Goal: Information Seeking & Learning: Learn about a topic

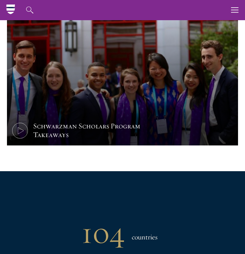
scroll to position [227, 0]
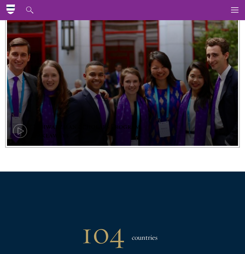
click at [74, 71] on button "Schwarzman Scholars Program Takeaways" at bounding box center [122, 81] width 231 height 130
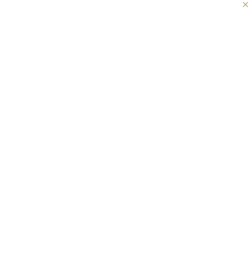
click at [244, 5] on button at bounding box center [245, 4] width 9 height 9
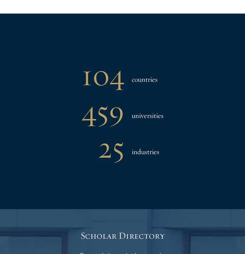
scroll to position [386, 0]
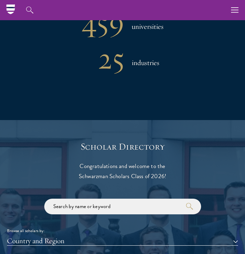
drag, startPoint x: 96, startPoint y: 118, endPoint x: 108, endPoint y: 180, distance: 63.8
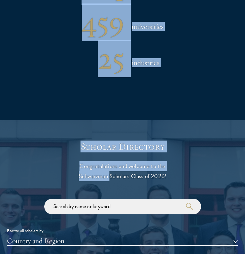
scroll to position [394, 0]
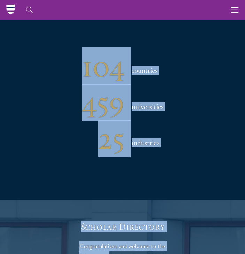
click at [172, 130] on div "104 countries 459 universities 25 industries" at bounding box center [122, 103] width 231 height 196
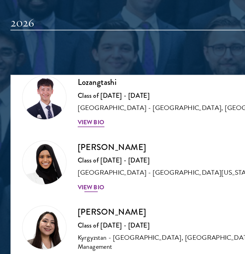
scroll to position [65, 0]
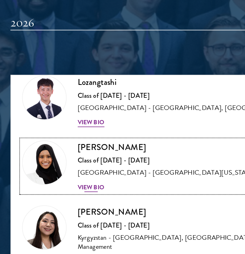
click at [70, 157] on div "[GEOGRAPHIC_DATA] - [GEOGRAPHIC_DATA][US_STATE]: [GEOGRAPHIC_DATA]" at bounding box center [127, 159] width 157 height 6
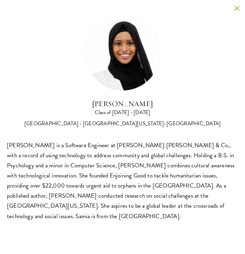
scroll to position [700, 0]
click at [236, 9] on button at bounding box center [237, 8] width 6 height 6
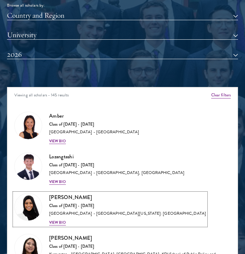
scroll to position [0, 0]
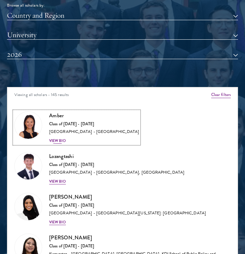
click at [60, 135] on div "Amber Class of [DATE] - [DATE] [GEOGRAPHIC_DATA] - [GEOGRAPHIC_DATA] View Bio" at bounding box center [94, 127] width 90 height 32
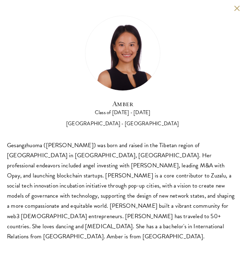
click at [238, 9] on button at bounding box center [237, 8] width 6 height 6
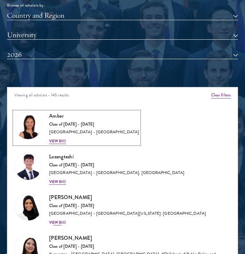
scroll to position [0, 0]
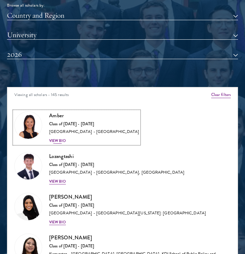
click at [67, 136] on div "Amber Class of [DATE] - [DATE] [GEOGRAPHIC_DATA] - [GEOGRAPHIC_DATA] View Bio" at bounding box center [94, 127] width 90 height 32
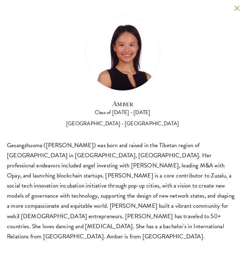
click at [238, 7] on button at bounding box center [237, 8] width 6 height 6
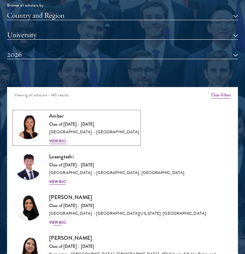
scroll to position [0, 0]
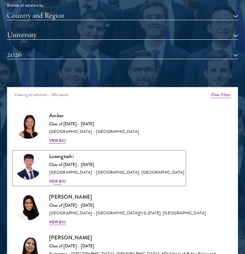
click at [70, 164] on div "Class of [DATE] - [DATE]" at bounding box center [116, 165] width 135 height 6
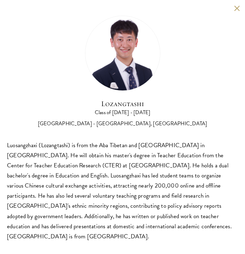
click at [235, 14] on div "Lozangtashi Class of [DATE] - [DATE] [GEOGRAPHIC_DATA] - [GEOGRAPHIC_DATA], [GE…" at bounding box center [122, 128] width 245 height 257
click at [235, 9] on button at bounding box center [237, 8] width 6 height 6
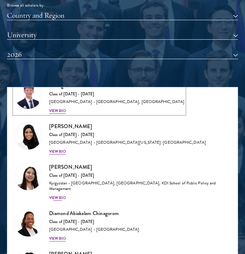
scroll to position [71, 0]
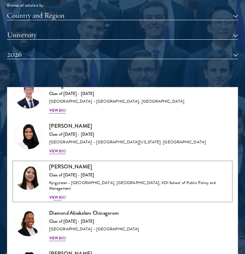
click at [75, 178] on div "Class of [DATE] - [DATE]" at bounding box center [139, 176] width 181 height 6
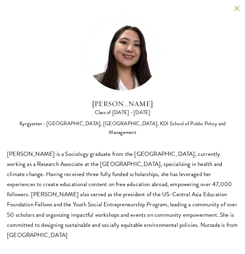
click at [238, 6] on button at bounding box center [237, 8] width 6 height 6
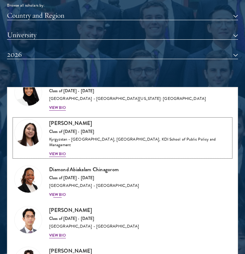
scroll to position [147, 0]
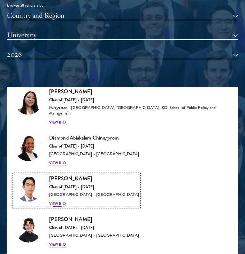
click at [102, 186] on div "Class of [DATE] - [DATE]" at bounding box center [94, 188] width 90 height 6
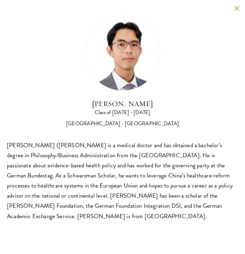
click at [238, 8] on button at bounding box center [237, 8] width 6 height 6
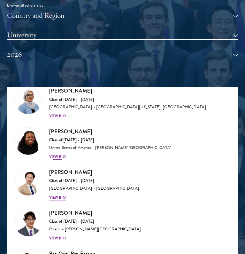
scroll to position [648, 0]
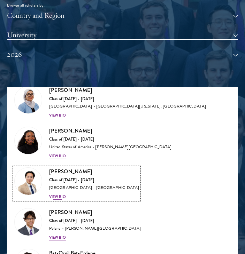
click at [91, 185] on div "[GEOGRAPHIC_DATA] - [GEOGRAPHIC_DATA]" at bounding box center [94, 188] width 90 height 6
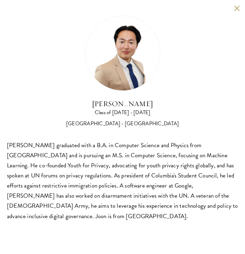
click at [238, 7] on button at bounding box center [237, 8] width 6 height 6
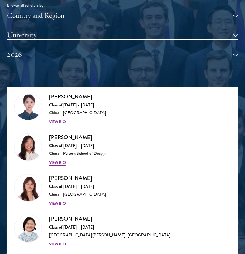
scroll to position [967, 0]
click at [78, 135] on h3 "[PERSON_NAME]" at bounding box center [77, 137] width 56 height 9
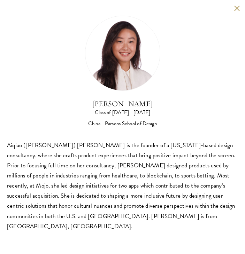
click at [236, 9] on button at bounding box center [237, 8] width 6 height 6
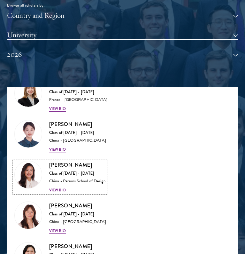
scroll to position [939, 0]
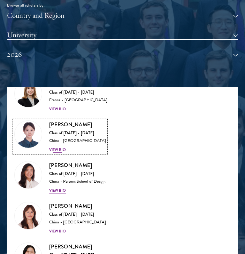
click at [78, 138] on div "[PERSON_NAME] Class of [DATE] - [DATE] [GEOGRAPHIC_DATA] - [GEOGRAPHIC_DATA] Vi…" at bounding box center [77, 136] width 57 height 32
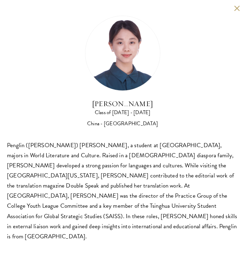
click at [238, 7] on button at bounding box center [237, 8] width 6 height 6
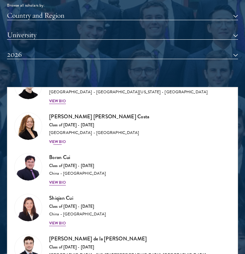
scroll to position [1232, 0]
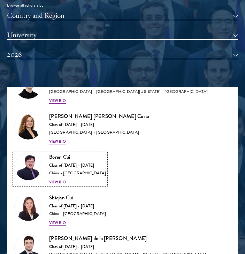
click at [77, 171] on div "China - [GEOGRAPHIC_DATA]" at bounding box center [77, 174] width 57 height 6
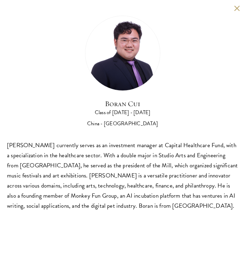
scroll to position [734, 0]
click at [233, 4] on div "[PERSON_NAME] Class of [DATE] - [DATE] [GEOGRAPHIC_DATA] - [GEOGRAPHIC_DATA] [P…" at bounding box center [122, 113] width 245 height 227
click at [237, 8] on button at bounding box center [237, 8] width 6 height 6
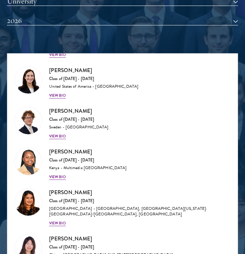
scroll to position [1711, 0]
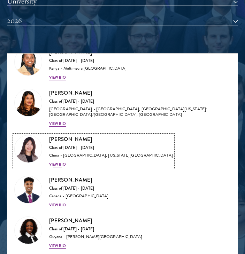
click at [98, 153] on div "[PERSON_NAME] Class of [DATE] - [DATE] [GEOGRAPHIC_DATA] - [GEOGRAPHIC_DATA], […" at bounding box center [111, 151] width 124 height 32
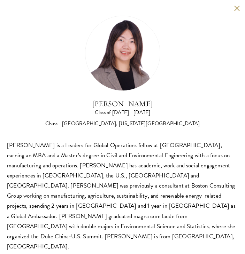
click at [235, 10] on button at bounding box center [237, 8] width 6 height 6
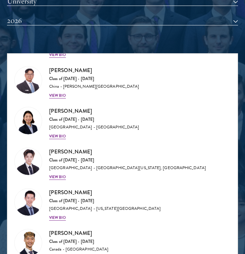
scroll to position [2910, 0]
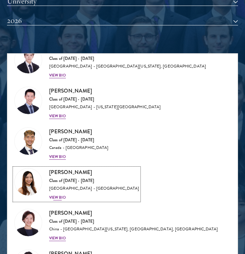
click at [98, 168] on h3 "[PERSON_NAME]" at bounding box center [94, 172] width 90 height 9
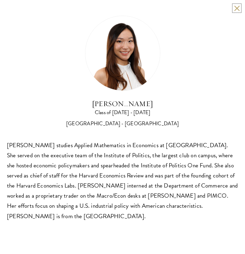
click at [239, 6] on button at bounding box center [237, 8] width 6 height 6
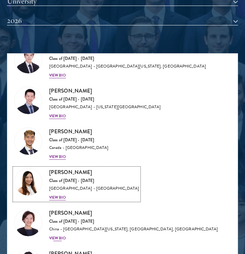
scroll to position [2953, 0]
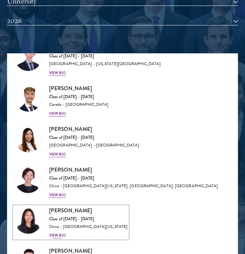
click at [89, 217] on div "Class of [DATE] - [DATE]" at bounding box center [88, 220] width 78 height 6
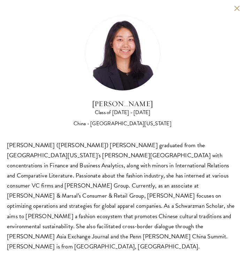
click at [241, 8] on div "[PERSON_NAME] Class of [DATE] - [DATE] [GEOGRAPHIC_DATA] - [GEOGRAPHIC_DATA][US…" at bounding box center [122, 133] width 245 height 267
click at [238, 9] on button at bounding box center [237, 8] width 6 height 6
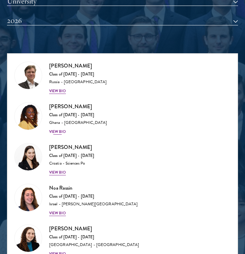
scroll to position [4168, 0]
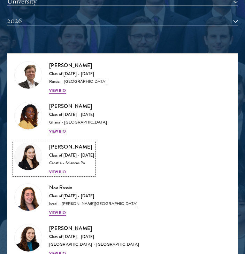
click at [80, 153] on div "Class of [DATE] - [DATE]" at bounding box center [71, 156] width 45 height 6
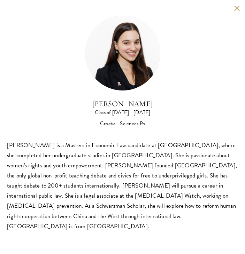
click at [240, 12] on div "[PERSON_NAME] Class of [DATE] - [DATE] Croatia - Sciences Po [PERSON_NAME] is a…" at bounding box center [122, 123] width 245 height 247
click at [236, 11] on div "[PERSON_NAME] Class of [DATE] - [DATE] Croatia - Sciences Po [PERSON_NAME] is a…" at bounding box center [122, 123] width 245 height 247
click at [237, 7] on button at bounding box center [237, 8] width 6 height 6
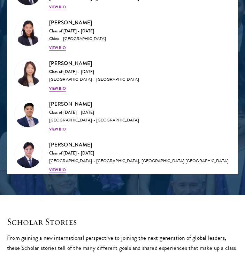
scroll to position [5745, 0]
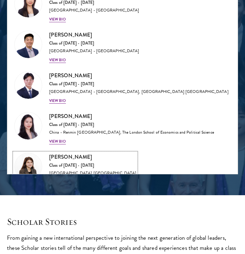
click at [70, 163] on div "Class of [DATE] - [DATE]" at bounding box center [92, 166] width 87 height 6
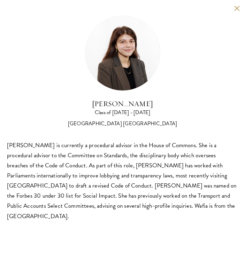
click at [237, 7] on button at bounding box center [237, 8] width 6 height 6
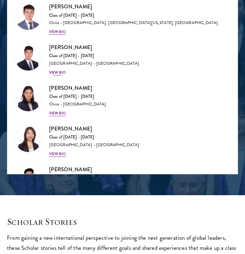
scroll to position [5540, 0]
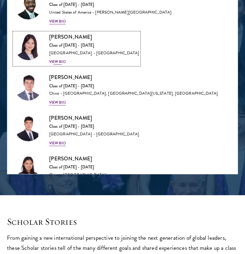
click at [87, 43] on div "Class of [DATE] - [DATE]" at bounding box center [94, 46] width 90 height 6
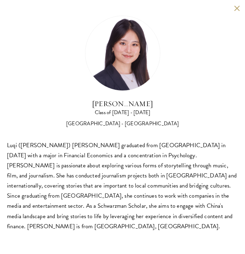
click at [236, 6] on button at bounding box center [237, 8] width 6 height 6
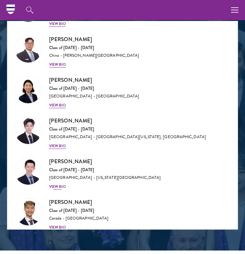
scroll to position [2807, 0]
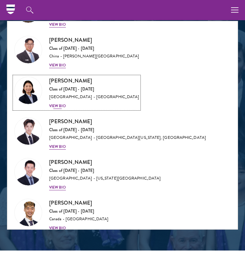
click at [95, 94] on div "[GEOGRAPHIC_DATA] - [GEOGRAPHIC_DATA]" at bounding box center [94, 97] width 90 height 6
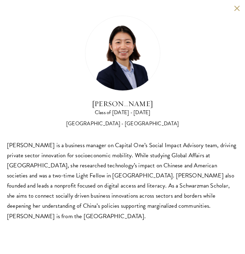
click at [234, 8] on button at bounding box center [237, 8] width 6 height 6
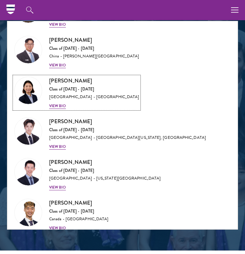
scroll to position [2771, 0]
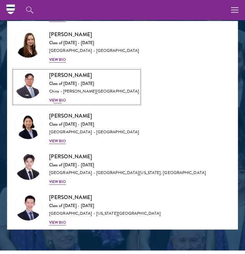
click at [79, 89] on div "China - [PERSON_NAME][GEOGRAPHIC_DATA]" at bounding box center [94, 92] width 90 height 6
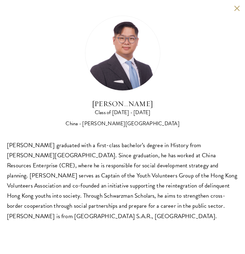
click at [239, 9] on button at bounding box center [237, 8] width 6 height 6
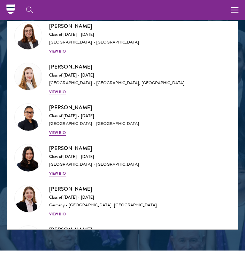
scroll to position [2512, 0]
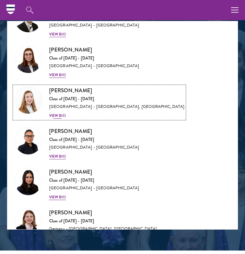
click at [105, 97] on div "[PERSON_NAME] Class of [DATE] - [DATE] [GEOGRAPHIC_DATA] - [GEOGRAPHIC_DATA], […" at bounding box center [116, 102] width 135 height 32
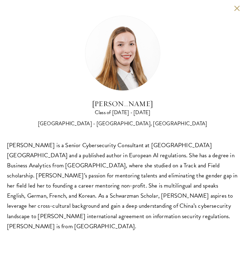
click at [232, 8] on div "[PERSON_NAME] Class of [DATE] - [DATE] [GEOGRAPHIC_DATA] - [GEOGRAPHIC_DATA], […" at bounding box center [122, 123] width 245 height 247
click at [236, 7] on button at bounding box center [237, 8] width 6 height 6
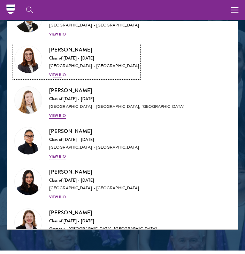
click at [57, 63] on div "[GEOGRAPHIC_DATA] - [GEOGRAPHIC_DATA]" at bounding box center [94, 66] width 90 height 6
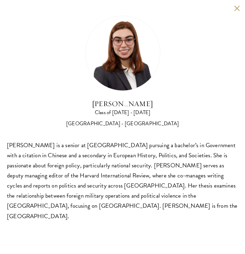
click at [238, 7] on button at bounding box center [237, 8] width 6 height 6
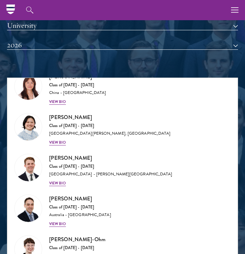
scroll to position [553, 0]
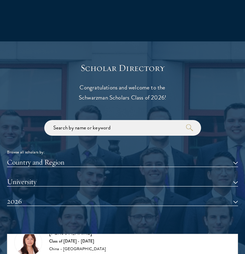
click at [63, 157] on div "Browse all scholars by: Country and Region All Countries and Regions [GEOGRAPHI…" at bounding box center [122, 168] width 231 height 96
click at [63, 160] on button "Country and Region" at bounding box center [122, 162] width 231 height 9
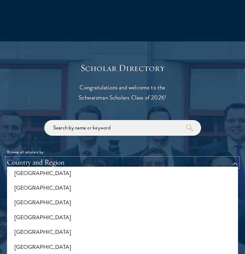
scroll to position [37, 0]
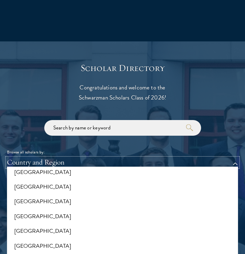
click at [59, 161] on button "Country and Region" at bounding box center [122, 162] width 231 height 9
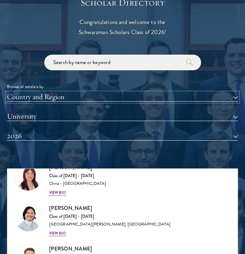
scroll to position [620, 0]
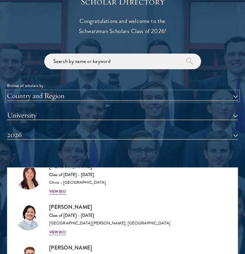
click at [44, 100] on button "Country and Region" at bounding box center [122, 96] width 231 height 9
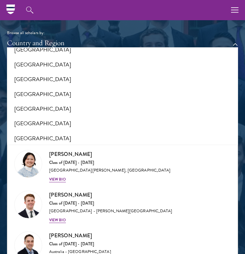
scroll to position [749, 0]
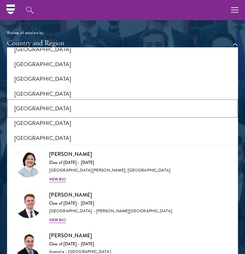
click at [28, 105] on button "[GEOGRAPHIC_DATA]" at bounding box center [122, 108] width 227 height 15
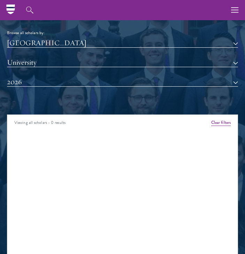
scroll to position [707, 0]
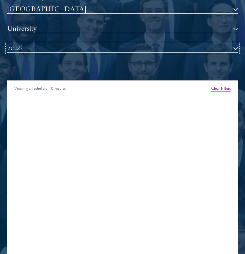
click at [30, 48] on button "2026" at bounding box center [122, 48] width 231 height 9
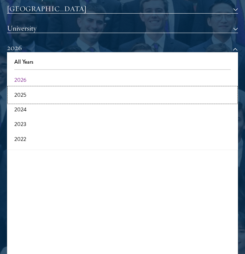
click at [22, 95] on button "2025" at bounding box center [122, 95] width 227 height 15
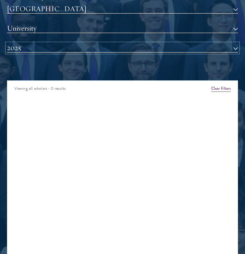
click at [37, 50] on button "2025" at bounding box center [122, 48] width 231 height 9
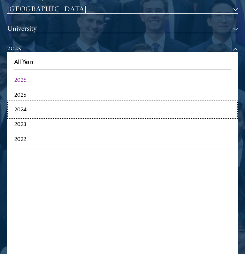
click at [24, 110] on button "2024" at bounding box center [122, 109] width 227 height 15
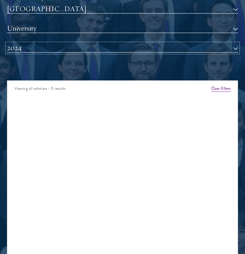
click at [42, 52] on button "2024" at bounding box center [122, 48] width 231 height 9
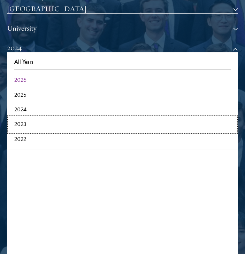
click at [36, 123] on button "2023" at bounding box center [122, 124] width 227 height 15
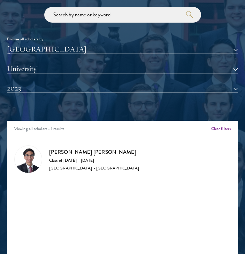
scroll to position [667, 0]
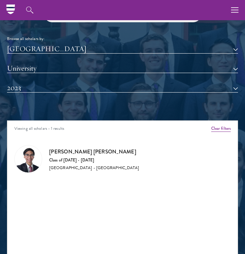
click at [75, 149] on h3 "[PERSON_NAME] [PERSON_NAME]" at bounding box center [94, 152] width 90 height 9
click at [76, 88] on button "2023" at bounding box center [122, 88] width 231 height 9
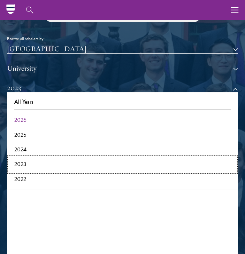
click at [49, 167] on button "2023" at bounding box center [122, 164] width 227 height 15
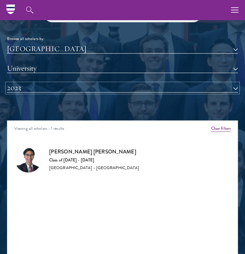
click at [61, 85] on button "2023" at bounding box center [122, 88] width 231 height 9
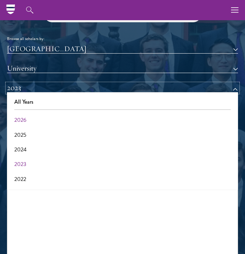
scroll to position [53, 0]
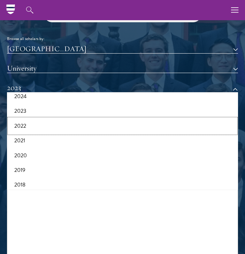
click at [35, 126] on button "2022" at bounding box center [122, 126] width 227 height 15
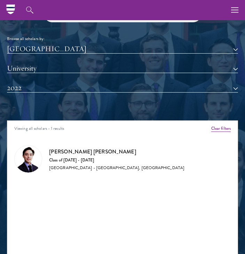
click at [58, 159] on div "Class of [DATE] - [DATE]" at bounding box center [116, 161] width 135 height 6
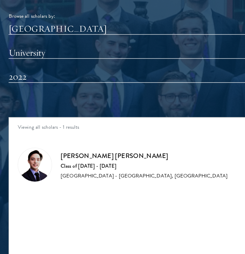
click at [92, 186] on div "Viewing all scholars - 1 results Clear filters Amber Class of [DATE] - [DATE] […" at bounding box center [122, 225] width 231 height 209
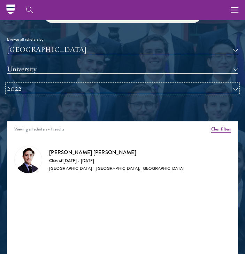
click at [100, 89] on button "2022" at bounding box center [122, 88] width 231 height 9
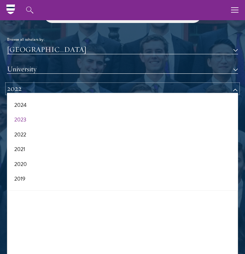
scroll to position [28, 0]
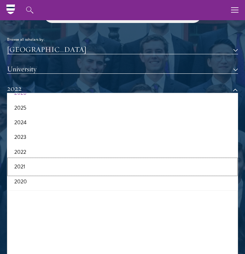
click at [42, 166] on button "2021" at bounding box center [122, 166] width 227 height 15
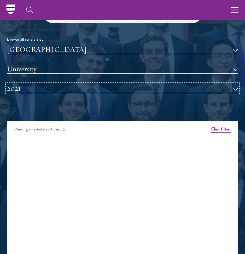
click at [71, 84] on button "2021" at bounding box center [122, 88] width 231 height 9
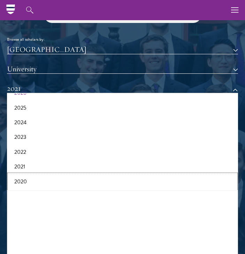
click at [33, 180] on button "2020" at bounding box center [122, 181] width 227 height 15
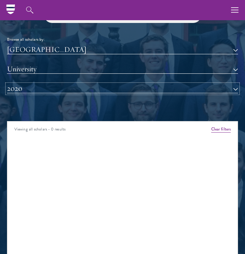
click at [55, 92] on button "2020" at bounding box center [122, 88] width 231 height 9
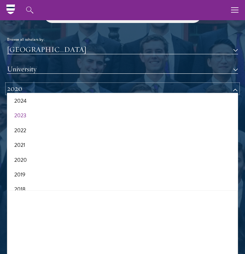
scroll to position [50, 0]
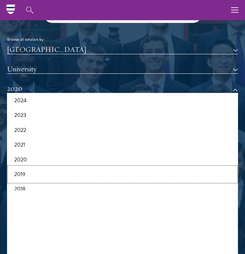
click at [28, 175] on button "2019" at bounding box center [122, 174] width 227 height 15
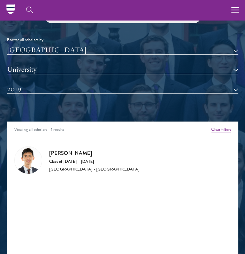
scroll to position [666, 0]
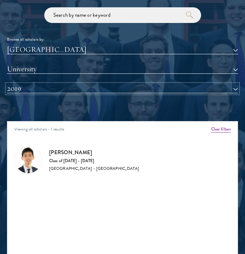
click at [60, 90] on button "2019" at bounding box center [122, 88] width 231 height 9
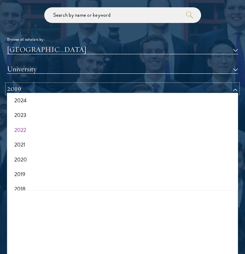
scroll to position [72, 0]
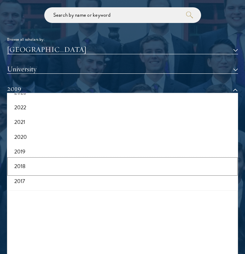
click at [26, 165] on button "2018" at bounding box center [122, 166] width 227 height 15
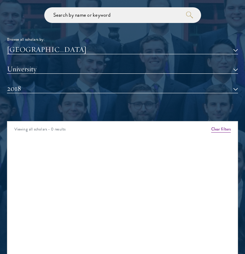
drag, startPoint x: 42, startPoint y: 43, endPoint x: 36, endPoint y: 49, distance: 8.9
click at [36, 49] on div "Browse all scholars by: [GEOGRAPHIC_DATA] All Countries and Regions [GEOGRAPHIC…" at bounding box center [122, 55] width 231 height 96
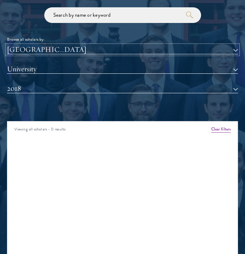
click at [36, 49] on button "[GEOGRAPHIC_DATA]" at bounding box center [122, 49] width 231 height 9
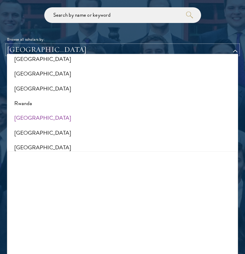
scroll to position [1100, 0]
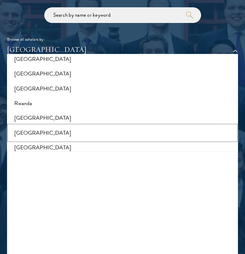
click at [27, 133] on button "[GEOGRAPHIC_DATA]" at bounding box center [122, 133] width 227 height 15
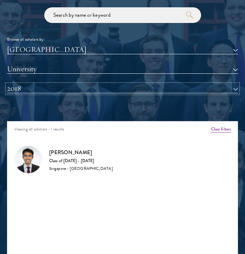
click at [97, 85] on button "2018" at bounding box center [122, 88] width 231 height 9
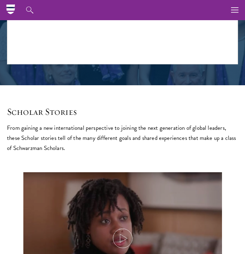
scroll to position [657, 0]
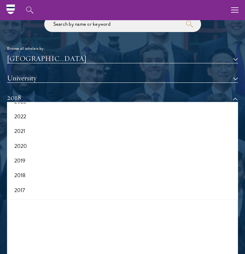
click at [117, 92] on div "[GEOGRAPHIC_DATA] All Countries and Regions [GEOGRAPHIC_DATA] [GEOGRAPHIC_DATA]…" at bounding box center [122, 83] width 231 height 58
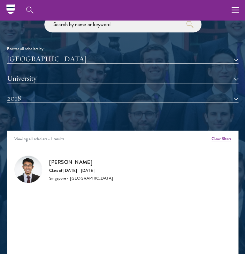
scroll to position [656, 0]
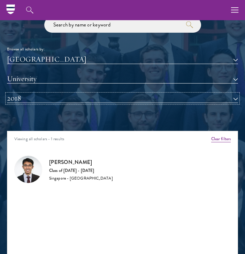
click at [39, 98] on button "2018" at bounding box center [122, 98] width 231 height 9
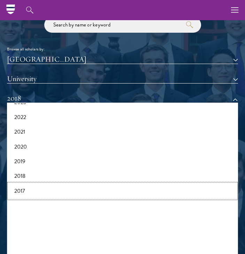
click at [19, 192] on button "2017" at bounding box center [122, 191] width 227 height 15
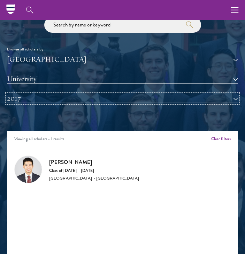
click at [87, 98] on button "2017" at bounding box center [122, 98] width 231 height 9
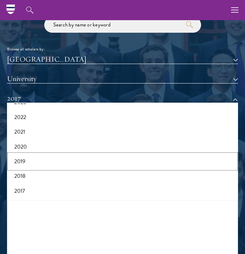
click at [29, 159] on button "2019" at bounding box center [122, 161] width 227 height 15
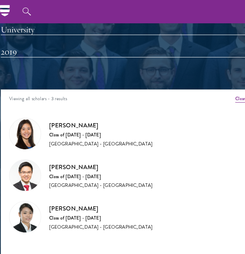
scroll to position [709, 0]
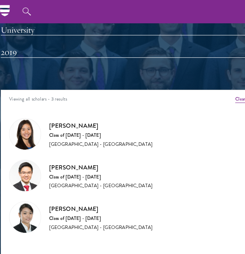
drag, startPoint x: 32, startPoint y: 50, endPoint x: 35, endPoint y: 46, distance: 5.3
click at [35, 46] on div "[GEOGRAPHIC_DATA] All Countries and Regions [GEOGRAPHIC_DATA] [GEOGRAPHIC_DATA]…" at bounding box center [122, 31] width 231 height 58
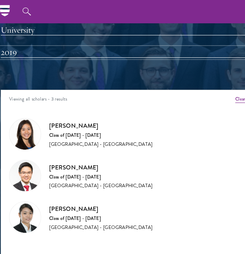
click at [35, 46] on button "2019" at bounding box center [122, 45] width 231 height 9
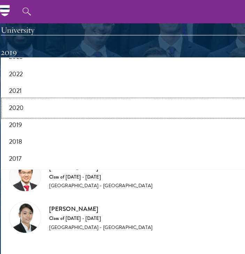
click at [26, 93] on button "2020" at bounding box center [122, 94] width 227 height 15
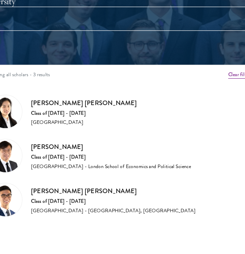
scroll to position [705, 0]
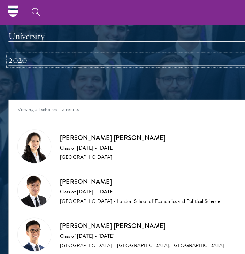
click at [32, 47] on button "2020" at bounding box center [122, 49] width 231 height 9
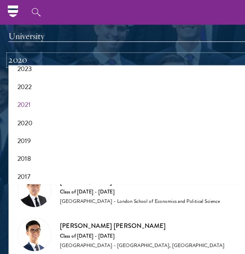
scroll to position [69, 0]
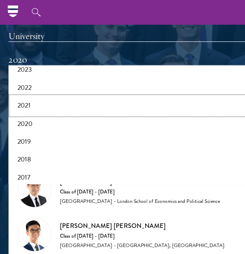
click at [39, 85] on button "2021" at bounding box center [122, 86] width 227 height 15
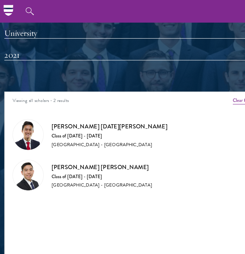
click at [42, 44] on div "[GEOGRAPHIC_DATA] All Countries and Regions [GEOGRAPHIC_DATA] [GEOGRAPHIC_DATA]…" at bounding box center [122, 35] width 231 height 58
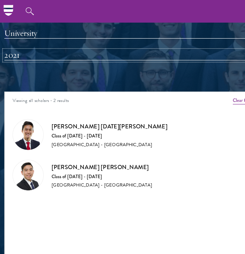
click at [38, 51] on button "2021" at bounding box center [122, 49] width 231 height 9
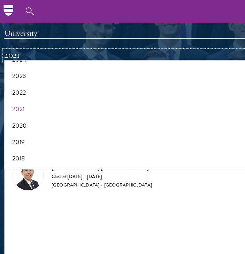
scroll to position [57, 0]
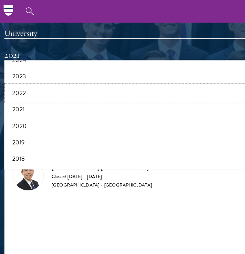
click at [26, 83] on button "2022" at bounding box center [122, 83] width 227 height 15
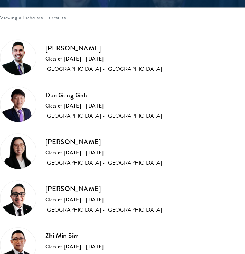
scroll to position [759, 0]
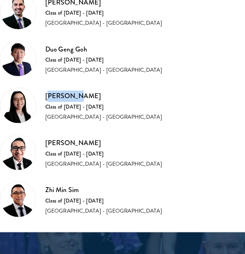
drag, startPoint x: 53, startPoint y: 129, endPoint x: 89, endPoint y: 138, distance: 37.4
click at [89, 138] on div "Zhenqi Hu Class of [DATE] - [DATE] [GEOGRAPHIC_DATA] - [GEOGRAPHIC_DATA]" at bounding box center [94, 139] width 90 height 23
click at [89, 138] on div "Class of [DATE] - [DATE]" at bounding box center [94, 141] width 90 height 6
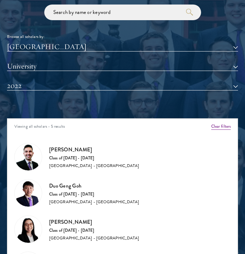
scroll to position [668, 0]
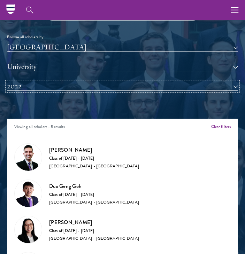
click at [72, 86] on button "2022" at bounding box center [122, 86] width 231 height 9
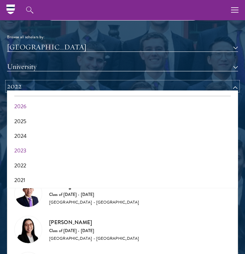
scroll to position [8, 0]
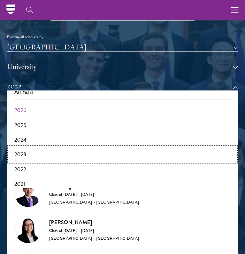
click at [29, 155] on button "2023" at bounding box center [122, 154] width 227 height 15
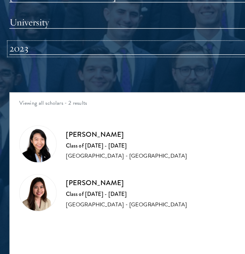
click at [37, 85] on button "2023" at bounding box center [122, 86] width 231 height 9
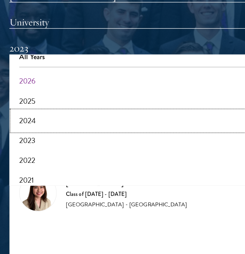
click at [25, 143] on button "2024" at bounding box center [122, 140] width 227 height 15
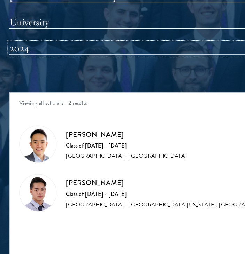
click at [51, 89] on button "2024" at bounding box center [122, 86] width 231 height 9
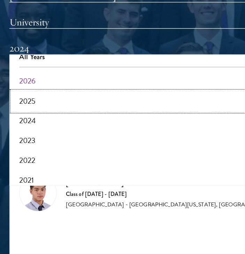
click at [35, 125] on button "2025" at bounding box center [122, 125] width 227 height 15
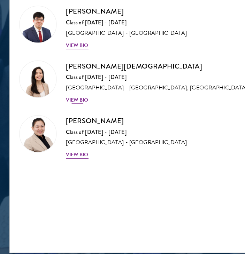
scroll to position [743, 0]
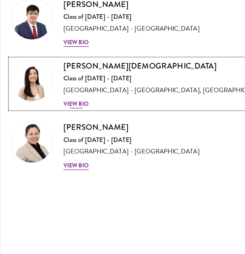
click at [59, 135] on div "[PERSON_NAME] Class of [DATE] - [DATE] [GEOGRAPHIC_DATA] - [GEOGRAPHIC_DATA], […" at bounding box center [116, 126] width 135 height 32
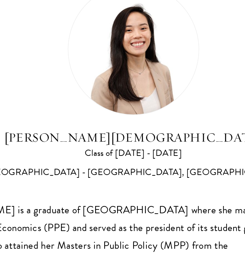
scroll to position [720, 0]
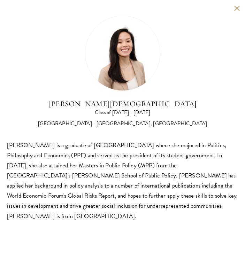
click at [234, 5] on div "[PERSON_NAME] Class of [DATE] - [DATE] [GEOGRAPHIC_DATA] - [GEOGRAPHIC_DATA], […" at bounding box center [122, 118] width 245 height 237
click at [235, 6] on button at bounding box center [237, 8] width 6 height 6
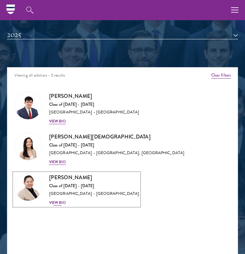
click at [71, 195] on div "[GEOGRAPHIC_DATA] - [GEOGRAPHIC_DATA]" at bounding box center [94, 194] width 90 height 6
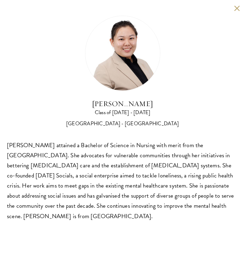
click at [238, 8] on button at bounding box center [237, 8] width 6 height 6
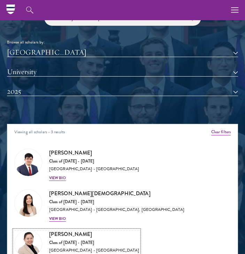
scroll to position [658, 0]
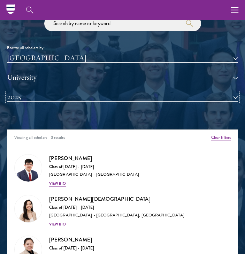
click at [29, 97] on button "2025" at bounding box center [122, 97] width 231 height 9
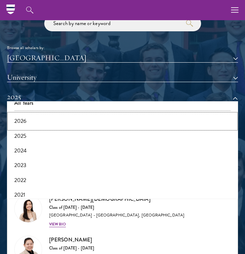
click at [34, 119] on button "2026" at bounding box center [122, 121] width 227 height 15
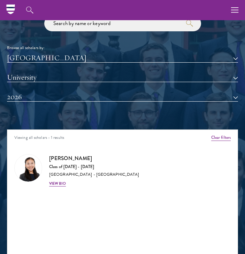
scroll to position [684, 0]
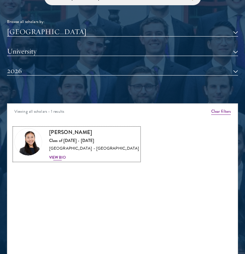
click at [52, 134] on h3 "[PERSON_NAME]" at bounding box center [94, 132] width 90 height 9
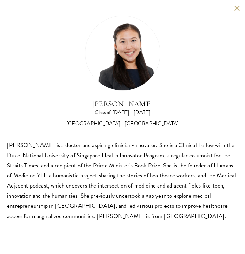
click at [239, 8] on button at bounding box center [237, 8] width 6 height 6
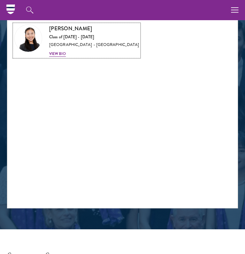
scroll to position [785, 0]
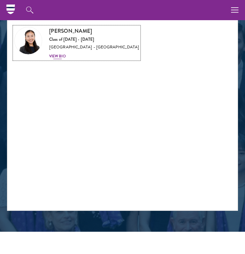
click at [79, 39] on div "Class of [DATE] - [DATE]" at bounding box center [94, 40] width 90 height 6
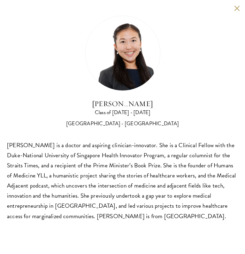
scroll to position [695, 0]
click at [236, 0] on div "[PERSON_NAME] Class of [DATE] - [DATE] [GEOGRAPHIC_DATA] - [GEOGRAPHIC_DATA] [P…" at bounding box center [122, 0] width 245 height 0
click at [236, 7] on button at bounding box center [237, 8] width 6 height 6
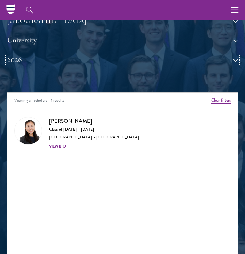
click at [58, 61] on button "2026" at bounding box center [122, 59] width 231 height 9
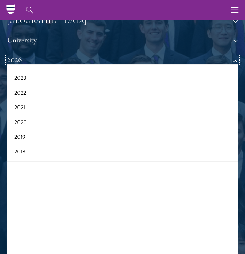
scroll to position [62, 0]
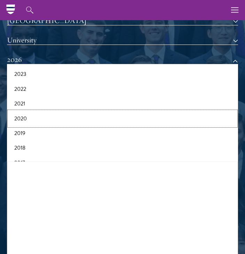
click at [21, 117] on button "2020" at bounding box center [122, 118] width 227 height 15
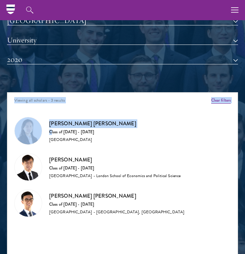
drag, startPoint x: 52, startPoint y: 130, endPoint x: 59, endPoint y: 65, distance: 65.5
click at [59, 65] on div "Scholar Directory Congratulations and welcome to the Schwarzman Scholars Class …" at bounding box center [122, 111] width 231 height 381
click at [65, 55] on button "2020" at bounding box center [122, 59] width 231 height 9
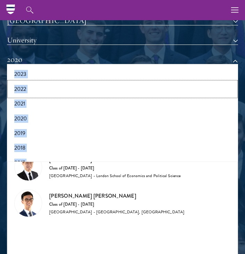
click at [21, 92] on button "2022" at bounding box center [122, 89] width 227 height 15
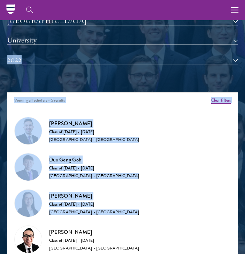
click at [66, 140] on div "[GEOGRAPHIC_DATA] - [GEOGRAPHIC_DATA]" at bounding box center [94, 140] width 90 height 6
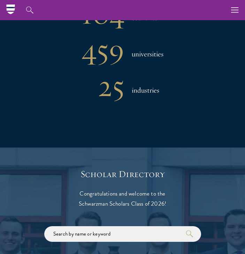
scroll to position [432, 0]
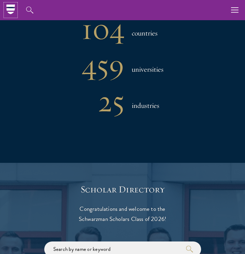
click at [9, 10] on icon at bounding box center [10, 9] width 8 height 3
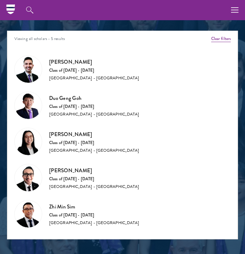
scroll to position [664, 0]
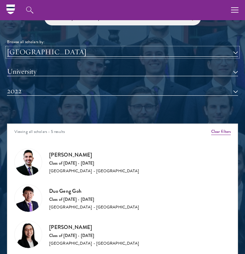
click at [49, 51] on button "[GEOGRAPHIC_DATA]" at bounding box center [122, 52] width 231 height 9
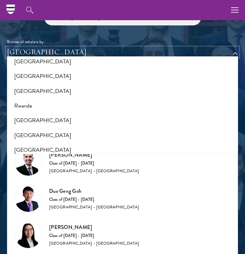
click at [54, 53] on button "[GEOGRAPHIC_DATA]" at bounding box center [122, 52] width 231 height 9
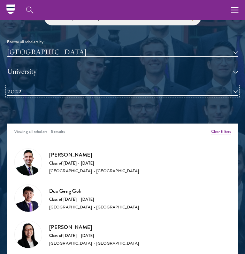
click at [50, 87] on button "2022" at bounding box center [122, 91] width 231 height 9
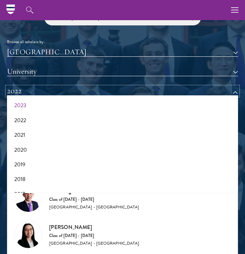
scroll to position [0, 0]
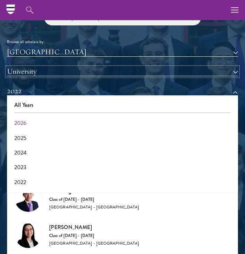
click at [202, 72] on button "University" at bounding box center [122, 71] width 231 height 9
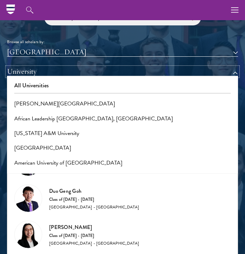
click at [209, 72] on button "University" at bounding box center [122, 71] width 231 height 9
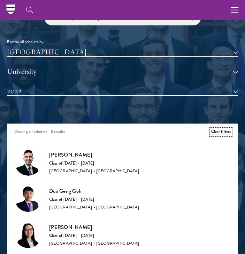
click at [211, 130] on button "Clear filters" at bounding box center [220, 132] width 19 height 6
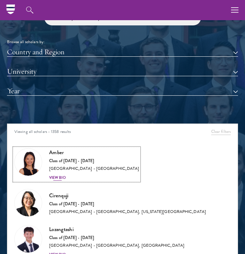
click at [47, 178] on link "Amber Class of [DATE] - [DATE] [GEOGRAPHIC_DATA] - [GEOGRAPHIC_DATA] View Bio" at bounding box center [76, 164] width 125 height 32
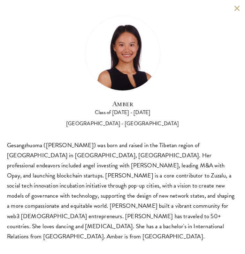
scroll to position [593, 0]
click at [237, 9] on button at bounding box center [237, 8] width 6 height 6
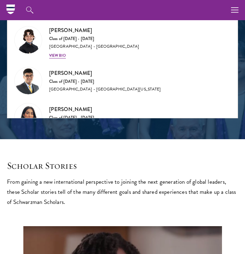
scroll to position [825, 0]
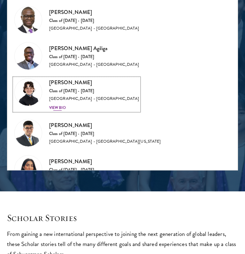
click at [61, 107] on div "View Bio" at bounding box center [57, 108] width 17 height 6
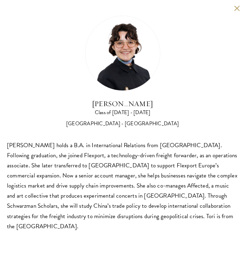
click at [237, 9] on button at bounding box center [237, 8] width 6 height 6
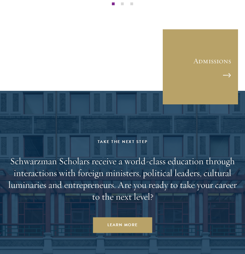
scroll to position [2266, 0]
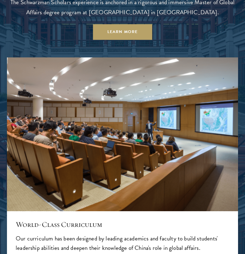
scroll to position [597, 0]
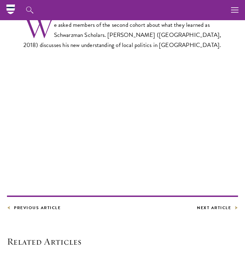
scroll to position [188, 0]
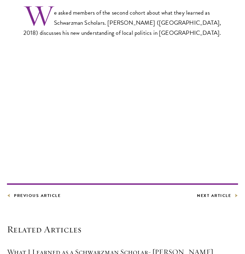
click at [98, 207] on div "Share Alumni What I Learned as a Schwarzman Scholar- Naishad September 21, 2018…" at bounding box center [122, 94] width 231 height 403
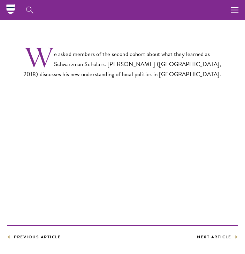
scroll to position [170, 0]
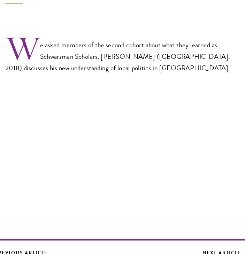
click at [112, 192] on div "We asked members of the second cohort about what they learned as Schwarzman Sch…" at bounding box center [122, 127] width 231 height 202
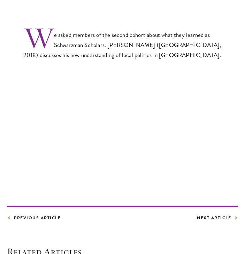
scroll to position [177, 0]
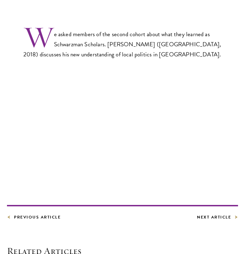
click at [130, 205] on footer "Previous Article Next Article" at bounding box center [122, 213] width 231 height 16
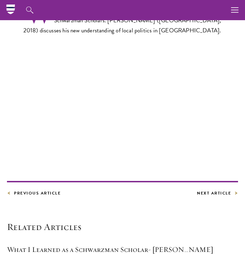
scroll to position [157, 0]
